Goal: Information Seeking & Learning: Learn about a topic

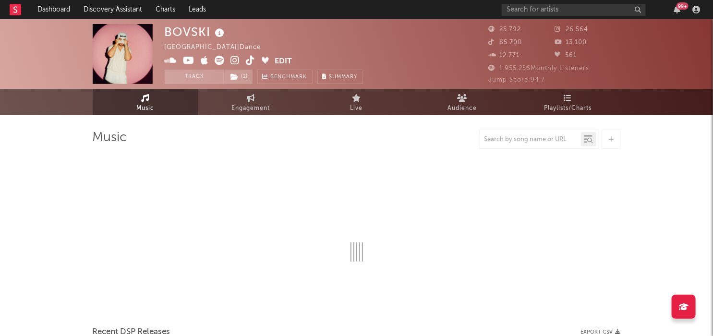
select select "6m"
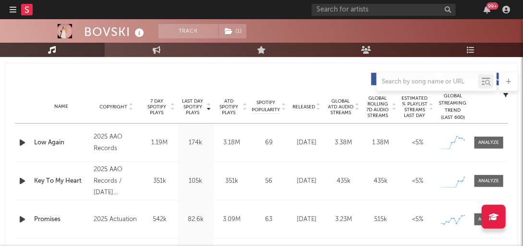
scroll to position [358, 0]
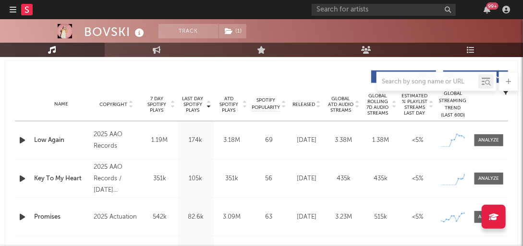
drag, startPoint x: 304, startPoint y: 136, endPoint x: 313, endPoint y: 140, distance: 10.5
click at [319, 141] on div "[DATE]" at bounding box center [306, 141] width 32 height 10
drag, startPoint x: 192, startPoint y: 140, endPoint x: 206, endPoint y: 141, distance: 14.4
click at [206, 141] on div "174k" at bounding box center [195, 141] width 31 height 10
drag, startPoint x: 183, startPoint y: 97, endPoint x: 203, endPoint y: 142, distance: 49.0
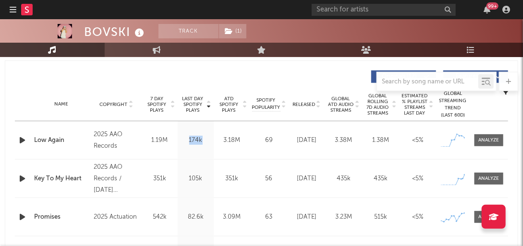
click at [203, 142] on div "Last Day Spotify Plays Copyright 7 Day Spotify Plays Last Day Spotify Plays ATD…" at bounding box center [261, 199] width 493 height 267
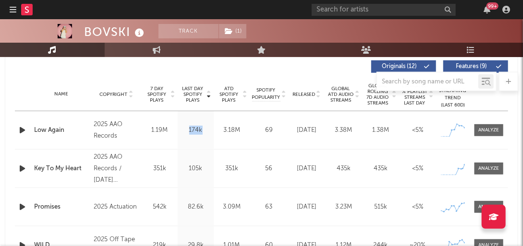
scroll to position [369, 0]
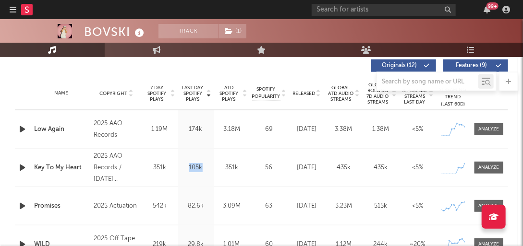
drag, startPoint x: 183, startPoint y: 172, endPoint x: 187, endPoint y: 169, distance: 5.4
click at [187, 169] on div "Last Day Spotify Plays 105k" at bounding box center [196, 168] width 36 height 38
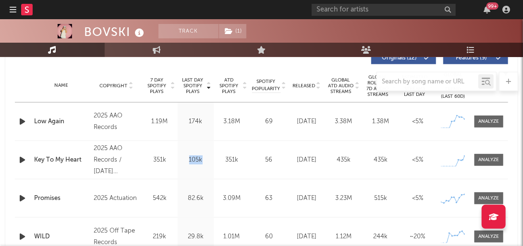
scroll to position [377, 0]
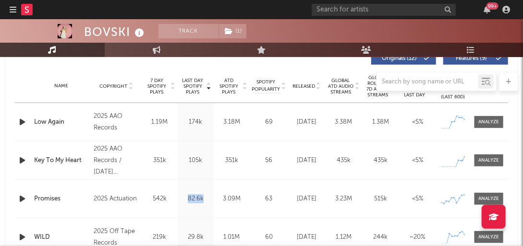
drag, startPoint x: 191, startPoint y: 197, endPoint x: 203, endPoint y: 197, distance: 12.5
click at [203, 197] on div "82.6k" at bounding box center [195, 199] width 31 height 10
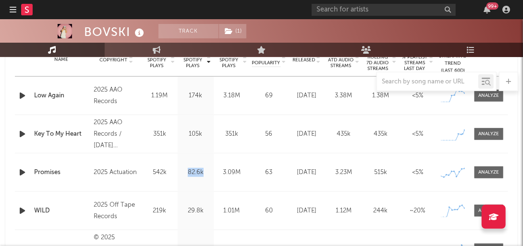
scroll to position [403, 0]
drag, startPoint x: 193, startPoint y: 210, endPoint x: 205, endPoint y: 211, distance: 11.1
click at [205, 211] on div "29.8k" at bounding box center [195, 211] width 31 height 10
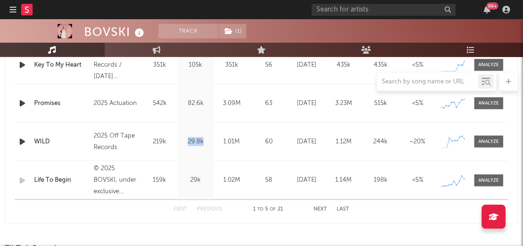
scroll to position [473, 0]
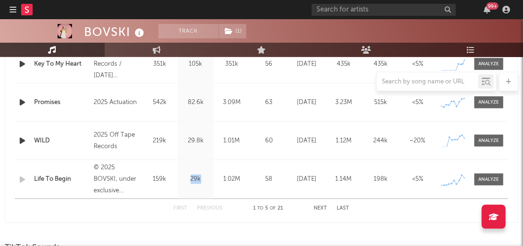
drag, startPoint x: 196, startPoint y: 180, endPoint x: 201, endPoint y: 180, distance: 5.3
click at [201, 180] on div "29k" at bounding box center [195, 180] width 31 height 10
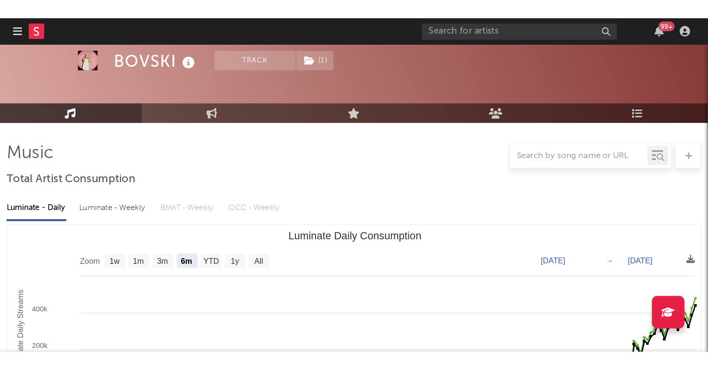
scroll to position [0, 0]
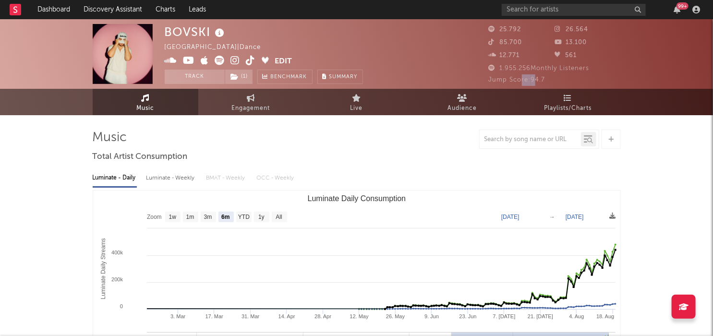
drag, startPoint x: 542, startPoint y: 77, endPoint x: 547, endPoint y: 80, distance: 5.9
click at [525, 79] on div "Jump Score: 94.7" at bounding box center [555, 80] width 132 height 12
drag, startPoint x: 547, startPoint y: 80, endPoint x: 532, endPoint y: 79, distance: 14.4
click at [532, 79] on div "Jump Score: 94.7" at bounding box center [555, 80] width 132 height 12
drag, startPoint x: 541, startPoint y: 78, endPoint x: 532, endPoint y: 78, distance: 8.6
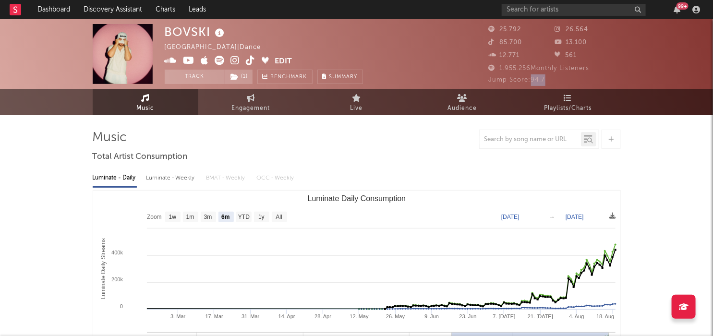
click at [532, 78] on div "Jump Score: 94.7" at bounding box center [555, 80] width 132 height 12
click at [236, 62] on icon at bounding box center [235, 61] width 9 height 10
